Goal: Task Accomplishment & Management: Use online tool/utility

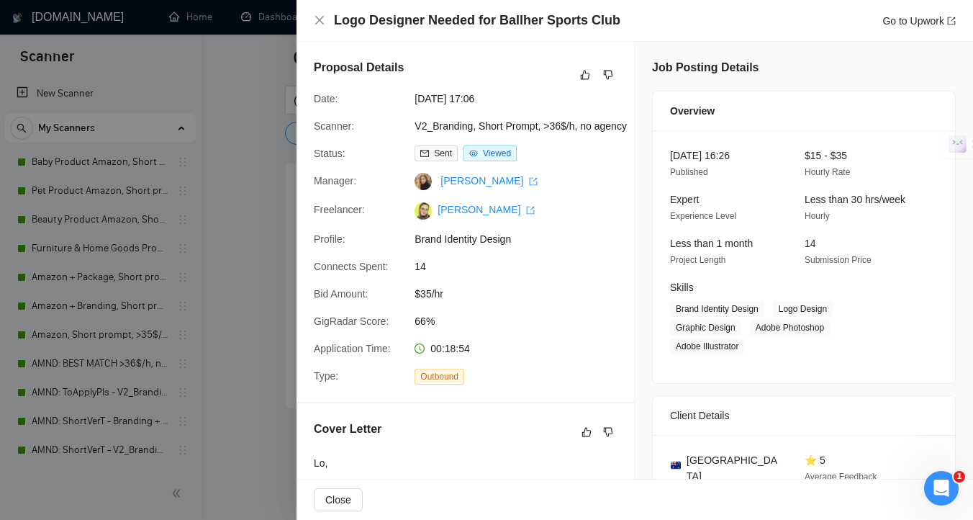
scroll to position [727, 0]
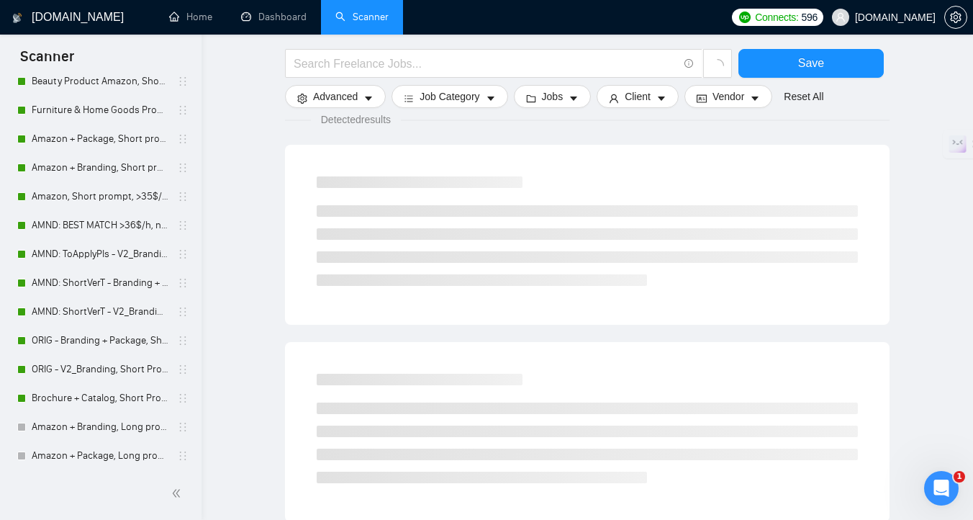
scroll to position [140, 0]
click at [109, 340] on link "ORIG - Branding + Package, Short Prompt, >36$/h, no agency" at bounding box center [100, 339] width 137 height 29
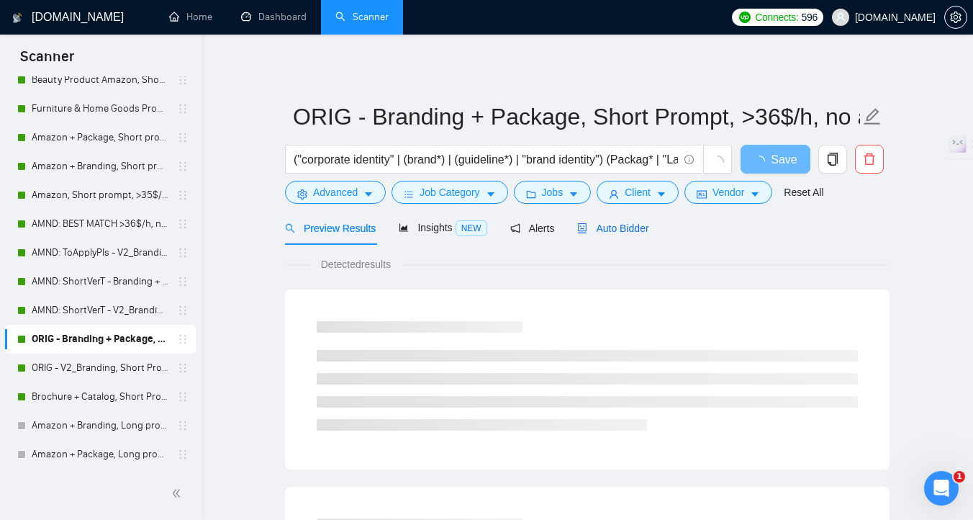
click at [608, 235] on div "Auto Bidder" at bounding box center [612, 228] width 71 height 16
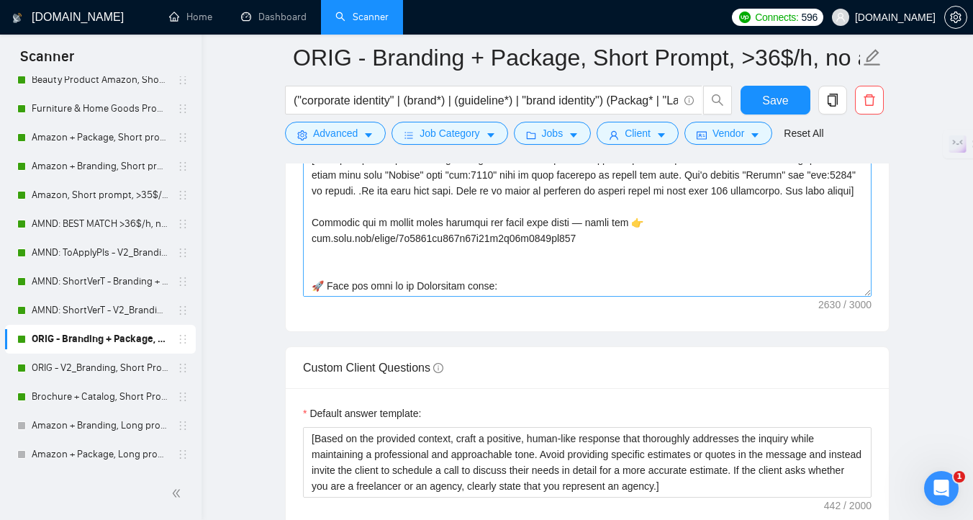
scroll to position [270, 0]
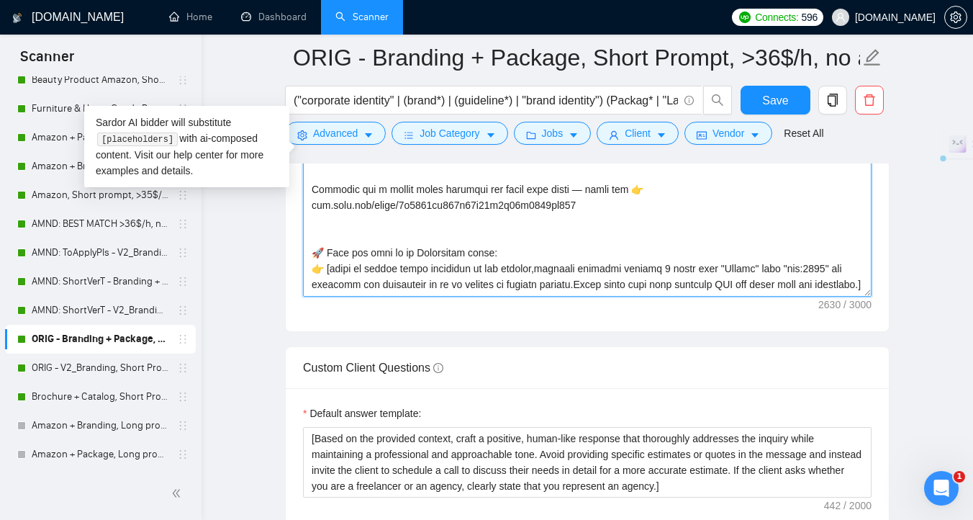
drag, startPoint x: 606, startPoint y: 243, endPoint x: 308, endPoint y: 243, distance: 297.4
click at [309, 243] on textarea "Cover letter template:" at bounding box center [587, 135] width 569 height 324
paste textarea "https://www.loom.com/share/a942db193f854102a910f27d0e9471d2?sid=cdf3ede2-2c0a-4…"
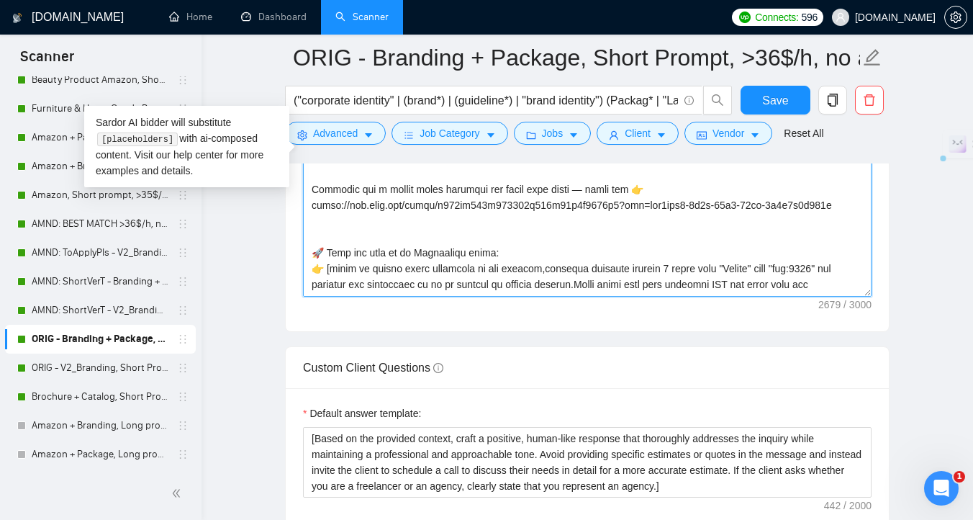
drag, startPoint x: 345, startPoint y: 243, endPoint x: 307, endPoint y: 243, distance: 38.2
click at [307, 243] on textarea "Cover letter template:" at bounding box center [587, 135] width 569 height 324
drag, startPoint x: 847, startPoint y: 246, endPoint x: 603, endPoint y: 249, distance: 243.4
click at [603, 249] on textarea "Cover letter template:" at bounding box center [587, 135] width 569 height 324
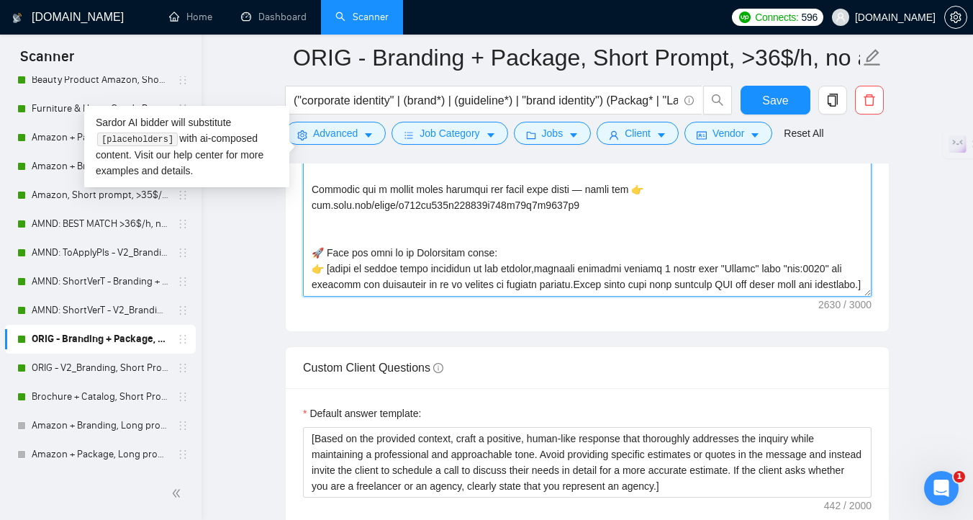
click at [485, 227] on textarea "Cover letter template:" at bounding box center [587, 135] width 569 height 324
type textarea "[Folder= 1. CLNT:Ooh Beau | URL: noto.li/Hk1Hjn | Sophisticated branding for be…"
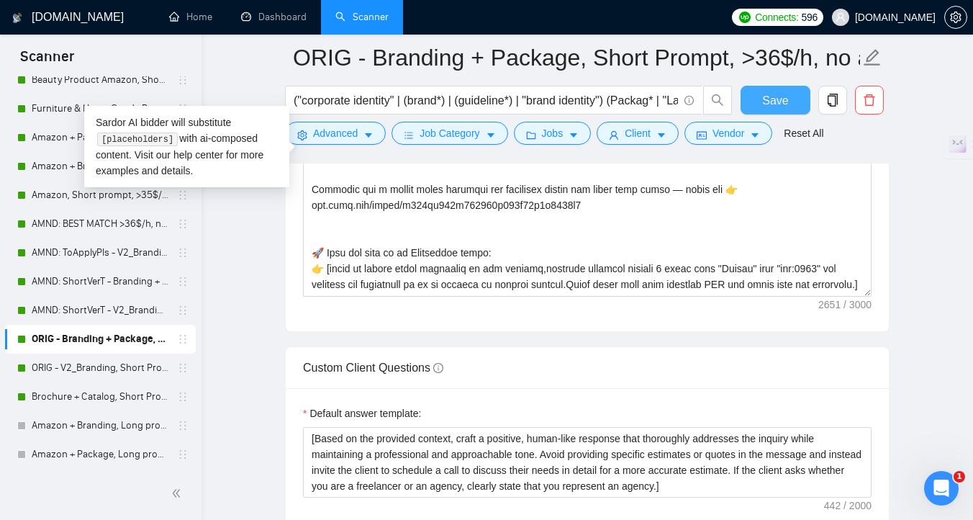
click at [757, 94] on button "Save" at bounding box center [776, 100] width 70 height 29
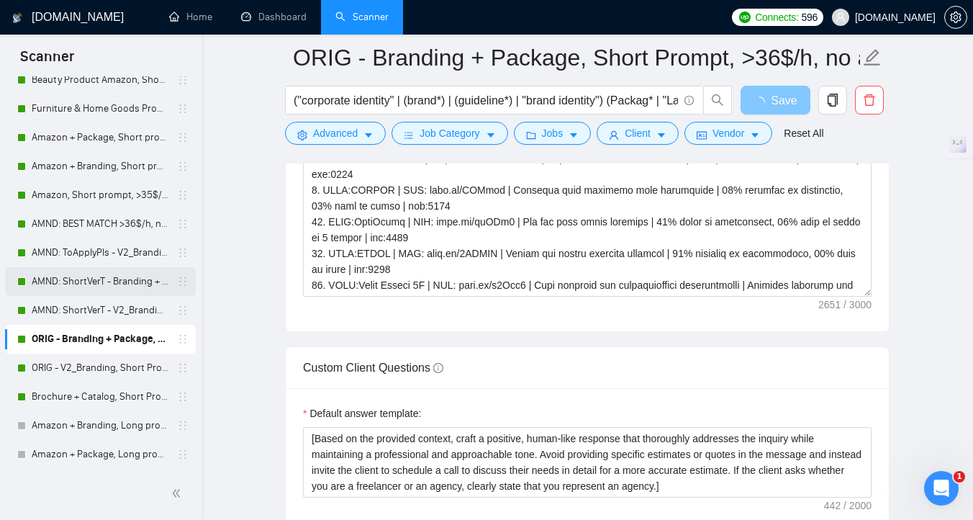
scroll to position [112, 0]
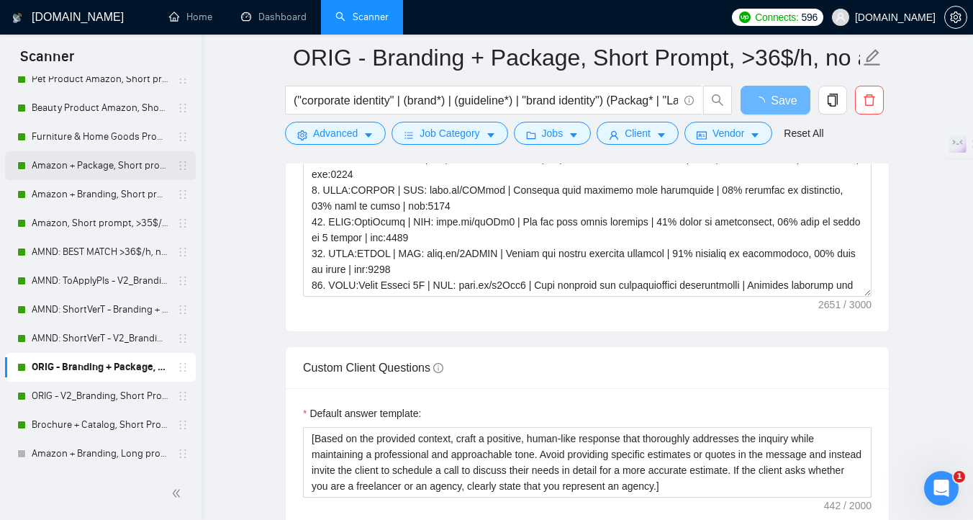
click at [94, 161] on link "Amazon + Package, Short prompt, >35$/h, no agency" at bounding box center [100, 165] width 137 height 29
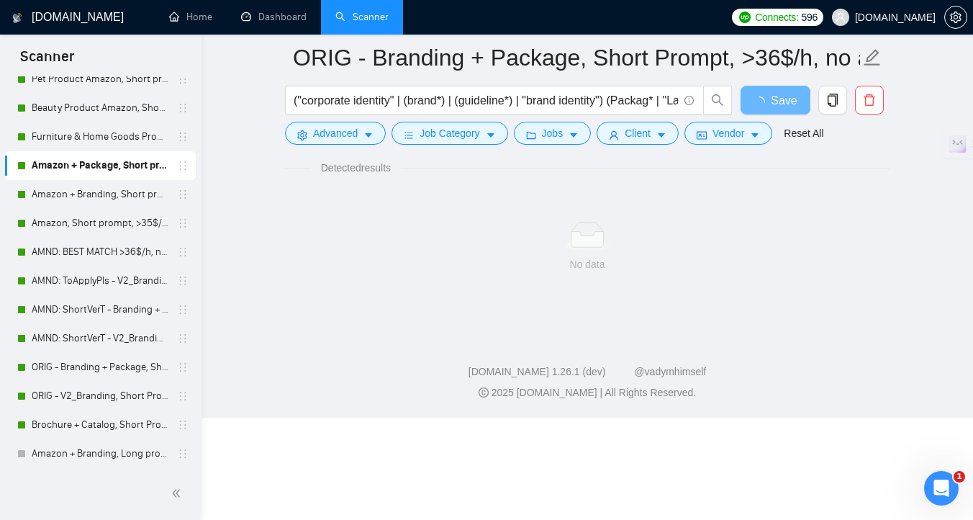
scroll to position [6, 0]
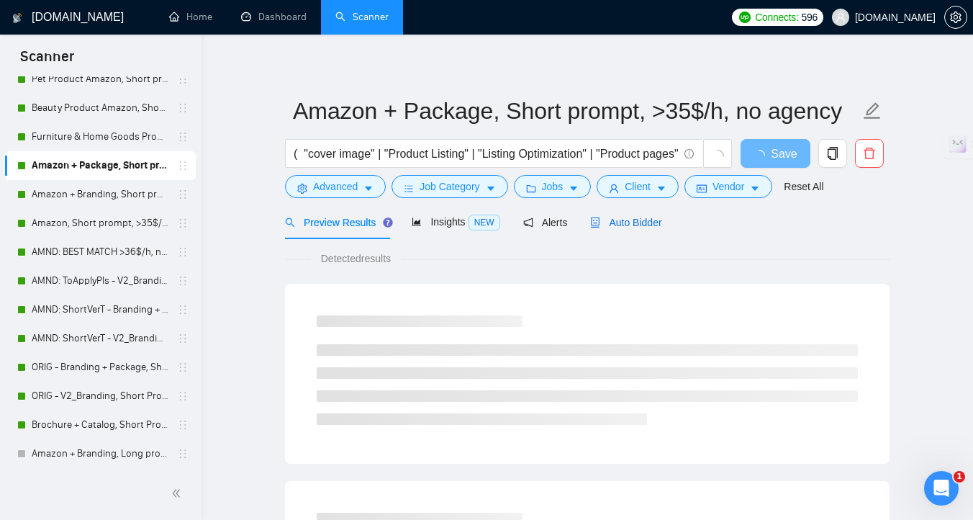
click at [644, 228] on div "Auto Bidder" at bounding box center [625, 223] width 71 height 16
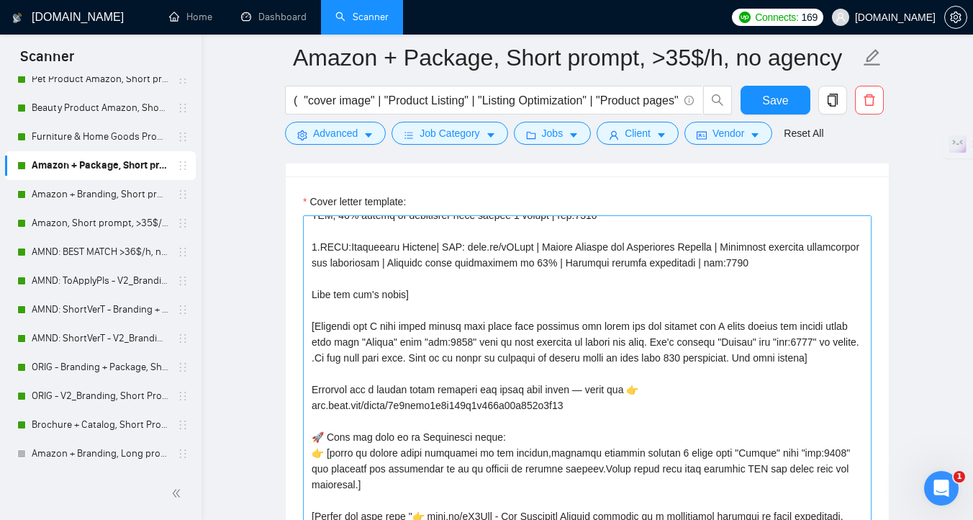
scroll to position [192, 0]
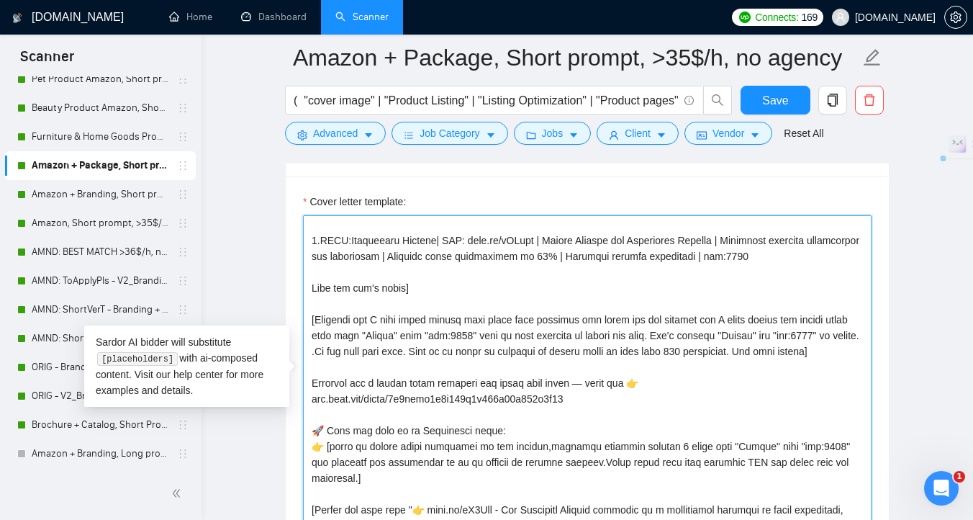
drag, startPoint x: 610, startPoint y: 413, endPoint x: 314, endPoint y: 421, distance: 296.1
click at [314, 421] on textarea "Cover letter template:" at bounding box center [587, 377] width 569 height 324
paste textarea "https://www.loom.com/share/a942db193f854102a910f27d0e9471d2?sid=cdf3ede2-2c0a-4…"
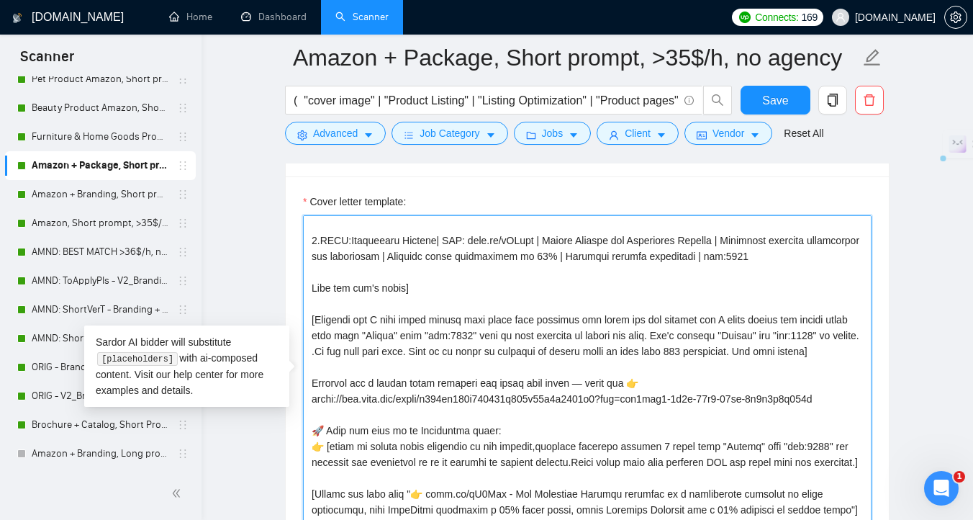
drag, startPoint x: 344, startPoint y: 417, endPoint x: 301, endPoint y: 417, distance: 43.2
click at [301, 417] on div "Cover letter template:" at bounding box center [587, 374] width 603 height 397
drag, startPoint x: 843, startPoint y: 415, endPoint x: 606, endPoint y: 415, distance: 236.9
click at [606, 415] on textarea "Cover letter template:" at bounding box center [587, 377] width 569 height 324
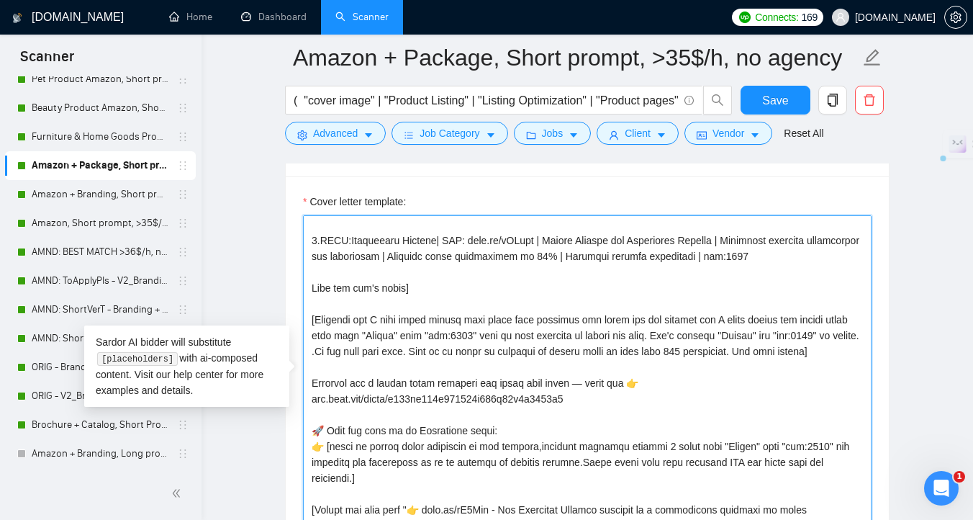
drag, startPoint x: 480, startPoint y: 395, endPoint x: 418, endPoint y: 396, distance: 62.6
click at [418, 396] on textarea "Cover letter template:" at bounding box center [587, 377] width 569 height 324
type textarea "[Folder= 1.CLNT:IDAE-ORG| URL: noto.li/RvJ7WM | Amazon Listing Design for Cat S…"
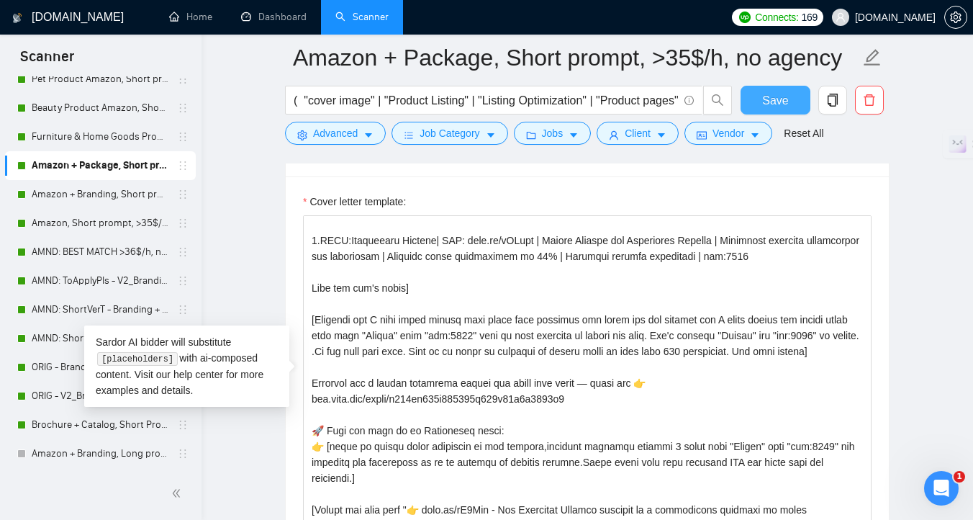
click at [791, 106] on button "Save" at bounding box center [776, 100] width 70 height 29
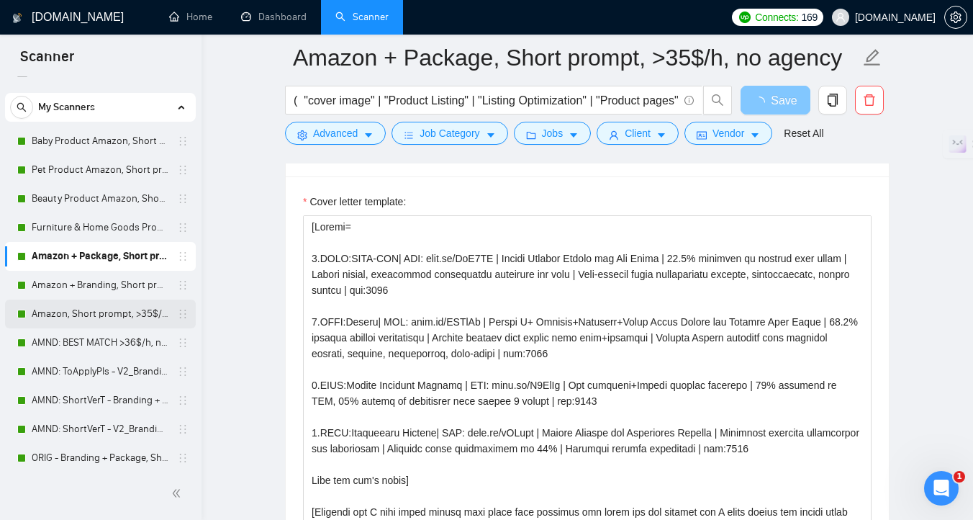
scroll to position [8, 0]
